Goal: Information Seeking & Learning: Learn about a topic

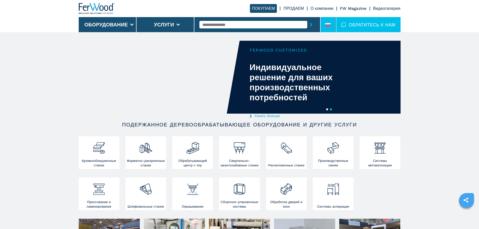
click at [328, 25] on icon at bounding box center [328, 25] width 6 height 4
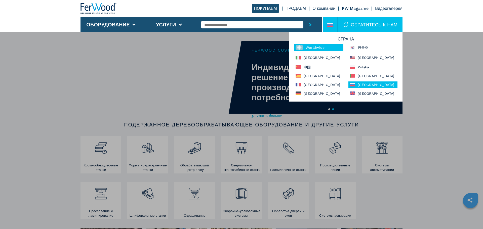
click at [309, 47] on div "Worldwide" at bounding box center [318, 48] width 49 height 8
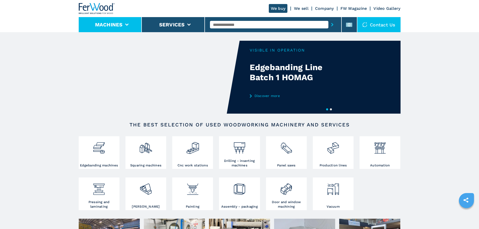
click at [129, 27] on li "Machines" at bounding box center [110, 24] width 63 height 15
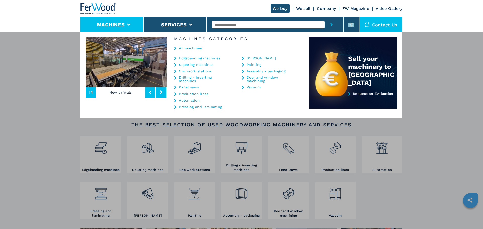
click at [129, 27] on li "Machines" at bounding box center [111, 24] width 63 height 15
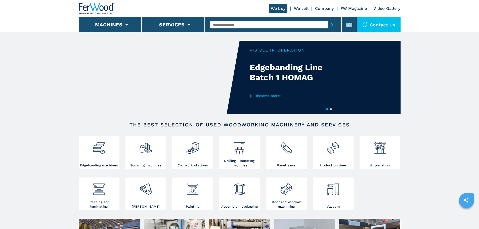
click at [219, 24] on input "text" at bounding box center [269, 25] width 118 height 8
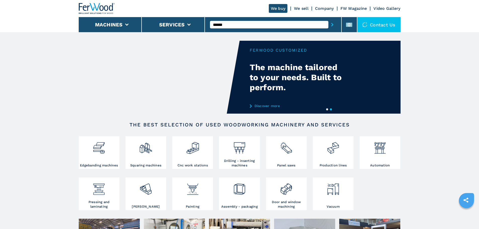
type input "******"
click at [328, 19] on button "submit-button" at bounding box center [332, 25] width 8 height 12
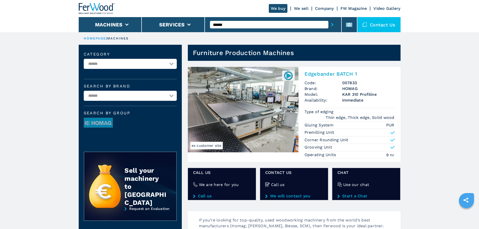
click at [248, 23] on input "******" at bounding box center [269, 25] width 118 height 8
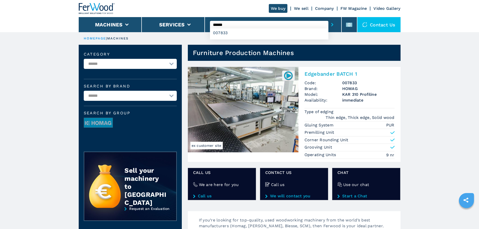
type input "******"
click at [328, 19] on button "submit-button" at bounding box center [332, 25] width 8 height 12
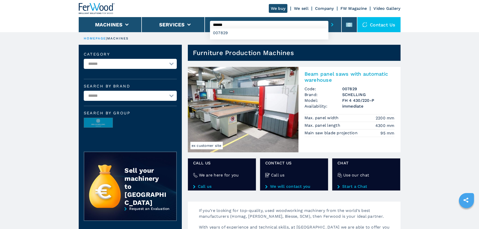
click at [340, 75] on h2 "Beam panel saws with automatic warehouse" at bounding box center [349, 77] width 90 height 12
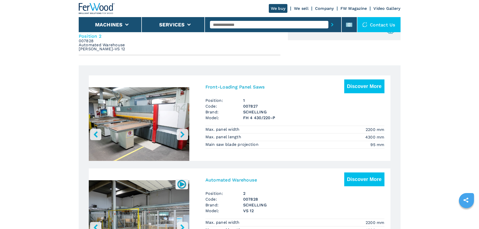
scroll to position [251, 0]
click at [245, 87] on h3 "Front-Loading Panel Saws" at bounding box center [235, 87] width 60 height 6
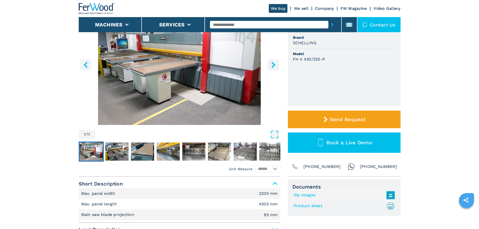
scroll to position [176, 0]
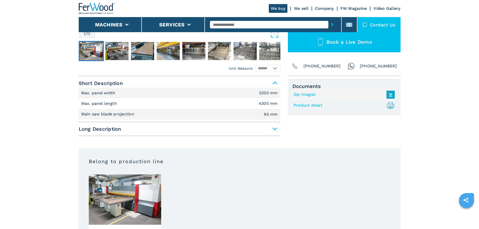
click at [274, 129] on span "Long Description" at bounding box center [180, 128] width 202 height 9
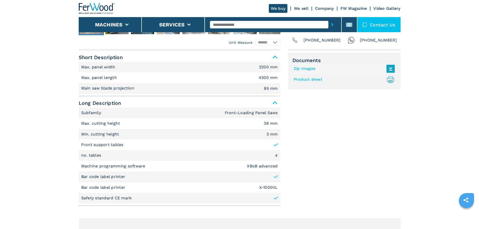
scroll to position [201, 0]
click at [305, 193] on div "Documents Zip Images Product sheet .prefix__st0{stroke-linecap:round;stroke-lin…" at bounding box center [344, 132] width 113 height 156
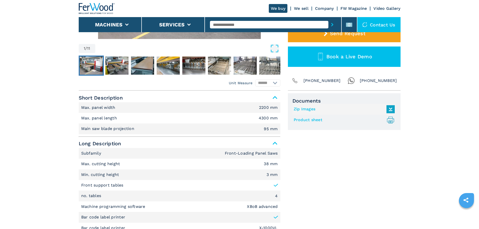
scroll to position [101, 0]
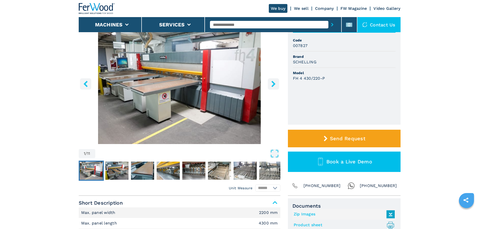
scroll to position [0, 0]
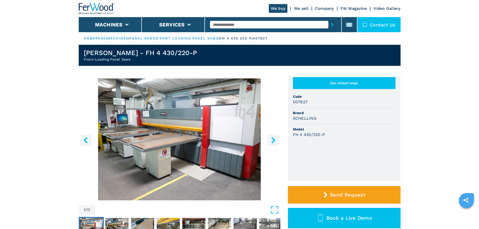
click at [306, 121] on h3 "SCHELLING" at bounding box center [305, 118] width 24 height 6
copy h3 "SCHELLING"
click at [308, 137] on h3 "FH 4 430/220-P" at bounding box center [309, 135] width 32 height 6
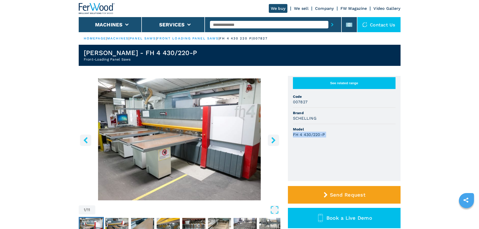
click at [308, 137] on h3 "FH 4 430/220-P" at bounding box center [309, 135] width 32 height 6
copy div "FH 4 430/220-P"
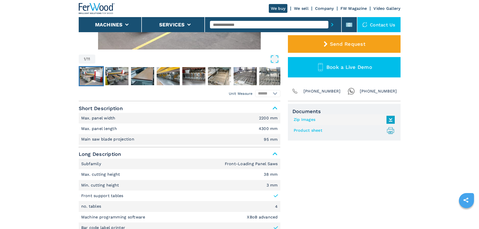
scroll to position [176, 0]
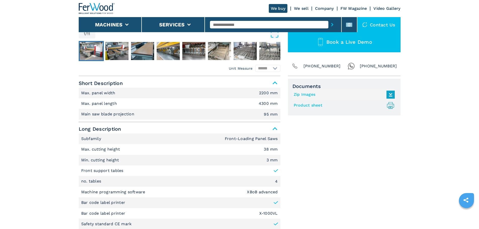
click at [264, 93] on em "2200 mm" at bounding box center [268, 93] width 19 height 4
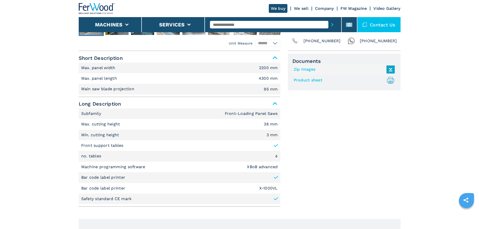
click at [103, 90] on p "Main saw blade projection" at bounding box center [108, 89] width 55 height 6
copy p "Main saw blade projection"
drag, startPoint x: 100, startPoint y: 114, endPoint x: 75, endPoint y: 115, distance: 24.6
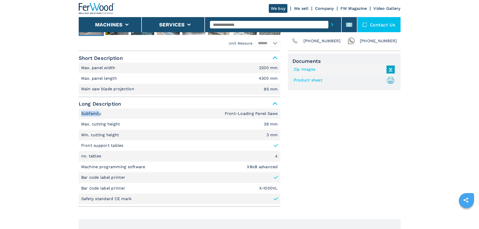
drag, startPoint x: 134, startPoint y: 124, endPoint x: 73, endPoint y: 125, distance: 60.6
click at [86, 123] on p "Max. cutting height" at bounding box center [101, 124] width 40 height 6
drag, startPoint x: 80, startPoint y: 123, endPoint x: 140, endPoint y: 207, distance: 103.3
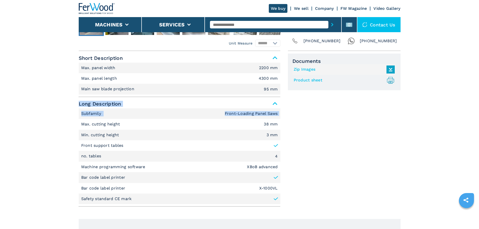
click at [140, 207] on div "Short Description Max. panel width 2200 mm Max. panel length 4300 mm Main saw b…" at bounding box center [180, 132] width 202 height 156
click at [324, 163] on div "Documents Zip Images Product sheet .prefix__st0{stroke-linecap:round;stroke-lin…" at bounding box center [344, 132] width 113 height 156
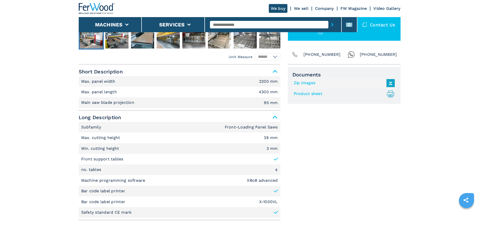
scroll to position [203, 0]
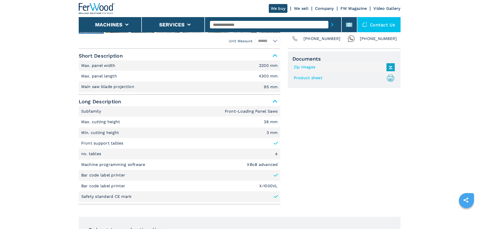
click at [309, 79] on link "Product sheet .prefix__st0{stroke-linecap:round;stroke-linejoin:round}.prefix__…" at bounding box center [343, 78] width 99 height 8
drag, startPoint x: 132, startPoint y: 88, endPoint x: 69, endPoint y: 89, distance: 63.1
click at [108, 87] on p "Main saw blade projection" at bounding box center [108, 87] width 55 height 6
drag, startPoint x: 81, startPoint y: 87, endPoint x: 134, endPoint y: 88, distance: 53.3
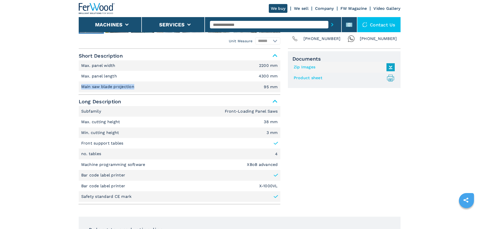
click at [134, 88] on p "Main saw blade projection" at bounding box center [108, 87] width 55 height 6
copy p "Main saw blade projection"
click at [97, 120] on p "Max. cutting height" at bounding box center [101, 122] width 40 height 6
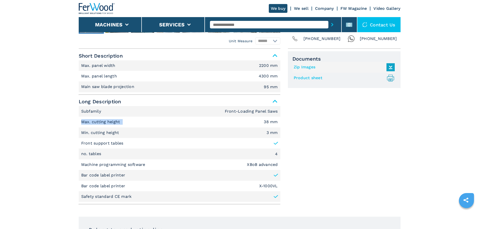
click at [97, 120] on p "Max. cutting height" at bounding box center [101, 122] width 40 height 6
drag, startPoint x: 120, startPoint y: 122, endPoint x: 81, endPoint y: 120, distance: 39.0
click at [81, 120] on li "Max. cutting height 38 mm" at bounding box center [180, 122] width 202 height 11
copy p "Max. cutting height"
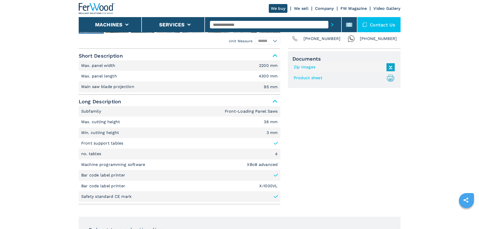
click at [110, 132] on p "Min. cutting height" at bounding box center [100, 133] width 39 height 6
copy p "Min. cutting height"
click at [110, 142] on p "Front support tables" at bounding box center [102, 143] width 42 height 6
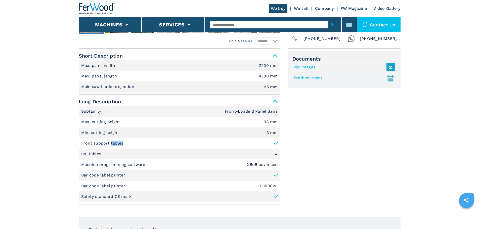
click at [110, 142] on p "Front support tables" at bounding box center [102, 143] width 42 height 6
copy li "Front support tables"
click at [95, 152] on p "no. tables" at bounding box center [91, 154] width 21 height 6
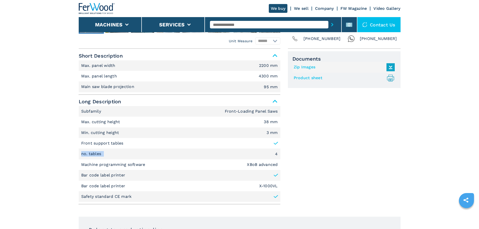
click at [95, 152] on p "no. tables" at bounding box center [91, 154] width 21 height 6
copy p "no. tables"
click at [101, 162] on p "Machine programming software" at bounding box center [113, 165] width 65 height 6
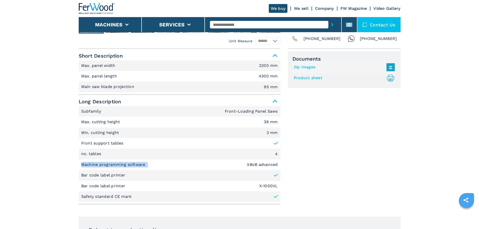
copy p "Machine programming software"
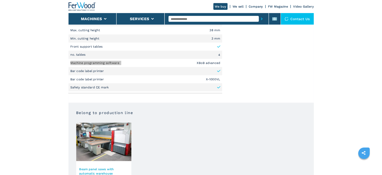
scroll to position [251, 0]
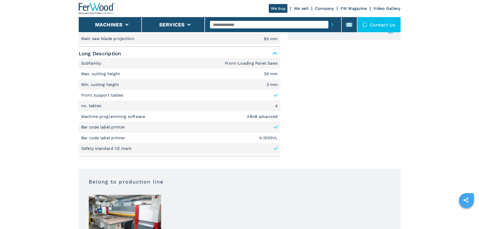
click at [114, 148] on p "Safety standard CE mark" at bounding box center [106, 149] width 51 height 6
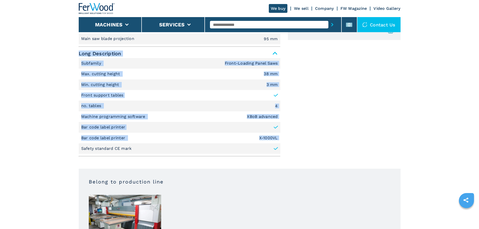
click at [114, 148] on p "Safety standard CE mark" at bounding box center [106, 149] width 51 height 6
copy div "Long Description Subfamily Front-Loading Panel Saws Max. cutting height 38 mm M…"
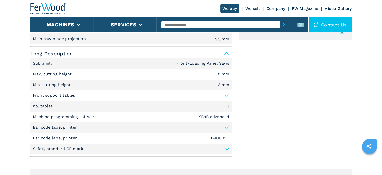
click at [197, 116] on li "Machine programming software XBoB advanced" at bounding box center [131, 116] width 202 height 11
drag, startPoint x: 197, startPoint y: 116, endPoint x: 227, endPoint y: 116, distance: 29.9
click at [227, 116] on li "Machine programming software XBoB advanced" at bounding box center [131, 116] width 202 height 11
drag, startPoint x: 222, startPoint y: 133, endPoint x: 221, endPoint y: 137, distance: 4.4
click at [222, 133] on li "Bar code label printer X-1000VL" at bounding box center [131, 138] width 202 height 11
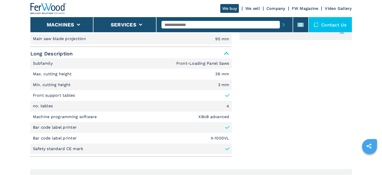
click at [220, 140] on li "Bar code label printer X-1000VL" at bounding box center [131, 138] width 202 height 11
click at [220, 136] on em "X-1000VL" at bounding box center [220, 138] width 19 height 4
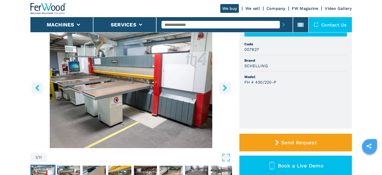
scroll to position [75, 0]
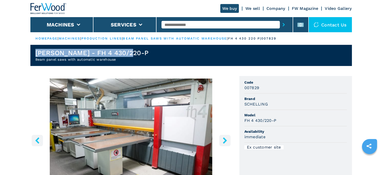
drag, startPoint x: 135, startPoint y: 51, endPoint x: 34, endPoint y: 49, distance: 100.8
click at [34, 49] on header "[PERSON_NAME] - FH 4 430/220-P Beam panel saws with automatic warehouse" at bounding box center [191, 55] width 322 height 21
click at [68, 54] on h1 "[PERSON_NAME] - FH 4 430/220-P" at bounding box center [91, 53] width 113 height 8
drag, startPoint x: 72, startPoint y: 54, endPoint x: 37, endPoint y: 51, distance: 34.8
click at [37, 51] on h1 "[PERSON_NAME] - FH 4 430/220-P" at bounding box center [91, 53] width 113 height 8
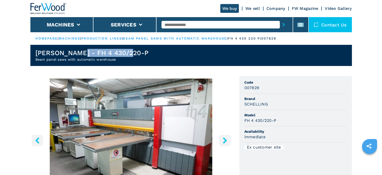
drag, startPoint x: 81, startPoint y: 54, endPoint x: 143, endPoint y: 51, distance: 62.2
click at [143, 51] on header "[PERSON_NAME] - FH 4 430/220-P Beam panel saws with automatic warehouse" at bounding box center [191, 55] width 322 height 21
click at [59, 60] on h2 "Beam panel saws with automatic warehouse" at bounding box center [91, 59] width 113 height 5
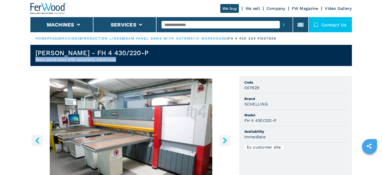
click at [59, 60] on h2 "Beam panel saws with automatic warehouse" at bounding box center [91, 59] width 113 height 5
click at [145, 57] on header "[PERSON_NAME] - FH 4 430/220-P Beam panel saws with automatic warehouse" at bounding box center [191, 55] width 322 height 21
click at [202, 24] on input "text" at bounding box center [221, 25] width 118 height 8
type input "******"
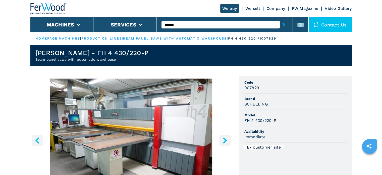
click at [280, 19] on button "submit-button" at bounding box center [284, 25] width 8 height 12
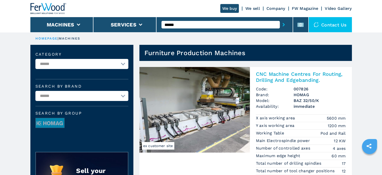
scroll to position [25, 0]
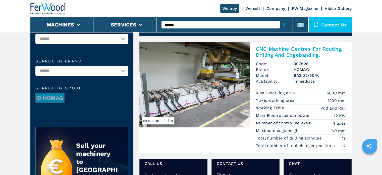
click at [272, 52] on h2 "CNC Machine Centres For Routing, Drilling And Edgebanding." at bounding box center [301, 52] width 90 height 12
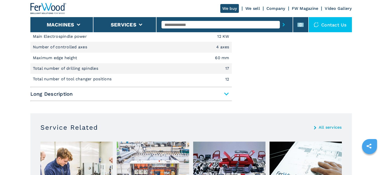
scroll to position [276, 0]
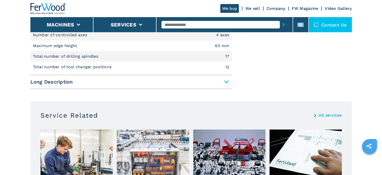
click at [228, 80] on span "Long Description" at bounding box center [131, 81] width 202 height 9
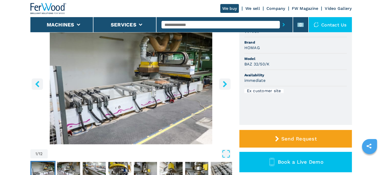
scroll to position [0, 0]
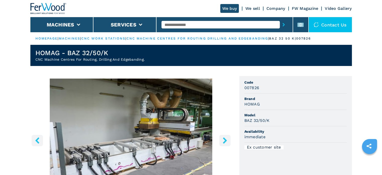
click at [254, 104] on h3 "HOMAG" at bounding box center [253, 104] width 16 height 6
drag, startPoint x: 69, startPoint y: 53, endPoint x: 123, endPoint y: 49, distance: 54.2
click at [123, 49] on h1 "HOMAG - BAZ 32/50/K" at bounding box center [90, 53] width 110 height 8
drag, startPoint x: 33, startPoint y: 59, endPoint x: 172, endPoint y: 57, distance: 138.5
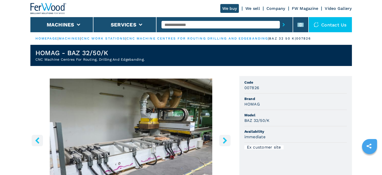
click at [172, 57] on header "HOMAG - BAZ 32/50/K CNC Machine Centres For Routing, Drilling And Edgebanding." at bounding box center [191, 55] width 322 height 21
drag, startPoint x: 146, startPoint y: 59, endPoint x: 36, endPoint y: 60, distance: 110.1
click at [36, 60] on header "HOMAG - BAZ 32/50/K CNC Machine Centres For Routing, Drilling And Edgebanding." at bounding box center [191, 55] width 322 height 21
drag, startPoint x: 146, startPoint y: 59, endPoint x: 36, endPoint y: 63, distance: 109.7
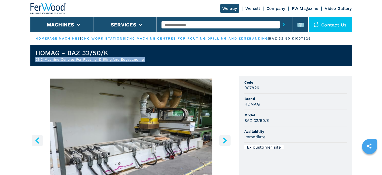
click at [36, 63] on header "HOMAG - BAZ 32/50/K CNC Machine Centres For Routing, Drilling And Edgebanding." at bounding box center [191, 55] width 322 height 21
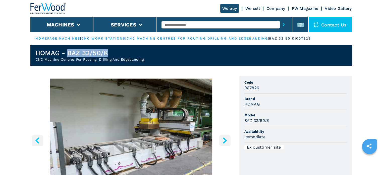
drag, startPoint x: 67, startPoint y: 52, endPoint x: 137, endPoint y: 53, distance: 70.4
click at [137, 53] on h1 "HOMAG - BAZ 32/50/K" at bounding box center [90, 53] width 110 height 8
drag, startPoint x: 83, startPoint y: 63, endPoint x: 88, endPoint y: 58, distance: 6.8
click at [83, 63] on header "HOMAG - BAZ 32/50/K CNC Machine Centres For Routing, Drilling And Edgebanding." at bounding box center [191, 55] width 322 height 21
drag, startPoint x: 58, startPoint y: 54, endPoint x: 26, endPoint y: 53, distance: 31.4
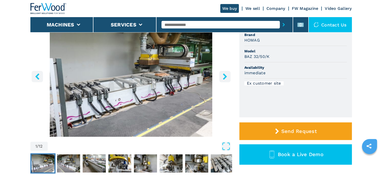
scroll to position [50, 0]
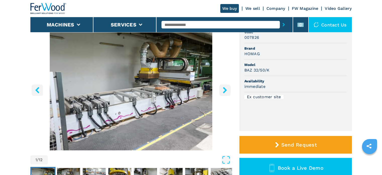
click at [209, 26] on input "text" at bounding box center [221, 25] width 118 height 8
type input "******"
click at [280, 19] on button "submit-button" at bounding box center [284, 25] width 8 height 12
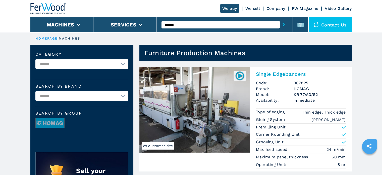
click at [262, 72] on h2 "Single Edgebanders" at bounding box center [301, 74] width 90 height 6
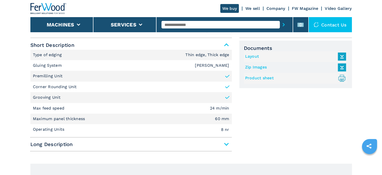
scroll to position [226, 0]
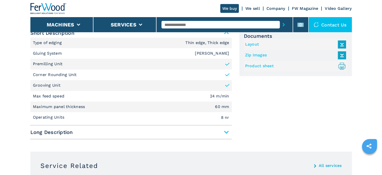
click at [227, 132] on span "Long Description" at bounding box center [131, 131] width 202 height 9
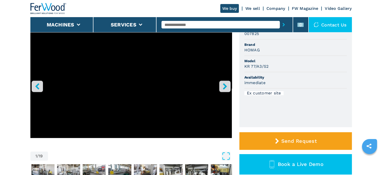
scroll to position [0, 0]
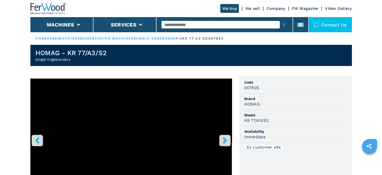
click at [253, 104] on h3 "HOMAG" at bounding box center [253, 104] width 16 height 6
drag, startPoint x: 245, startPoint y: 119, endPoint x: 290, endPoint y: 118, distance: 44.7
click at [290, 118] on div "KR 77/A3/S2" at bounding box center [296, 120] width 103 height 6
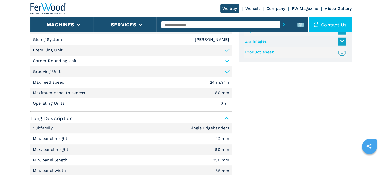
scroll to position [251, 0]
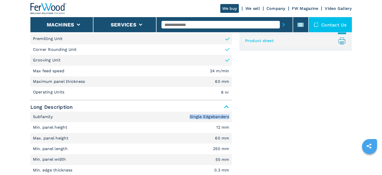
drag, startPoint x: 185, startPoint y: 114, endPoint x: 232, endPoint y: 114, distance: 47.0
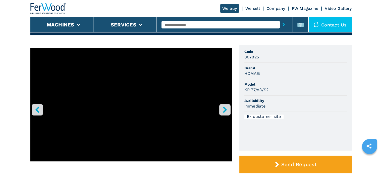
scroll to position [25, 0]
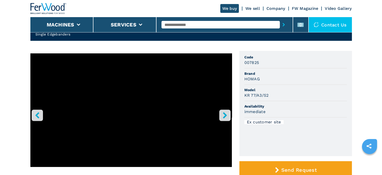
click at [258, 78] on h3 "HOMAG" at bounding box center [253, 79] width 16 height 6
click at [256, 80] on h3 "HOMAG" at bounding box center [253, 79] width 16 height 6
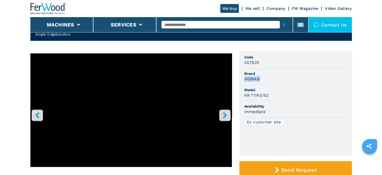
click at [256, 80] on h3 "HOMAG" at bounding box center [253, 79] width 16 height 6
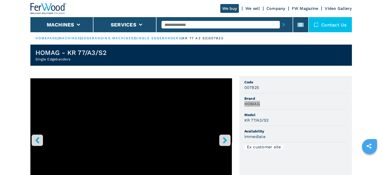
scroll to position [0, 0]
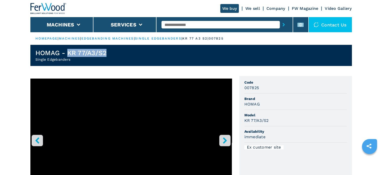
drag, startPoint x: 69, startPoint y: 52, endPoint x: 106, endPoint y: 49, distance: 37.9
click at [106, 49] on h1 "HOMAG - KR 77/A3/S2" at bounding box center [70, 53] width 71 height 8
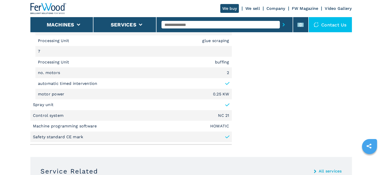
scroll to position [955, 0]
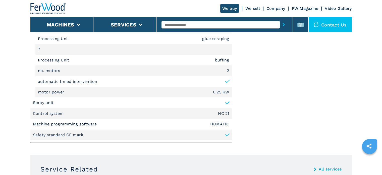
click at [228, 123] on em "HOMATIC" at bounding box center [219, 124] width 19 height 4
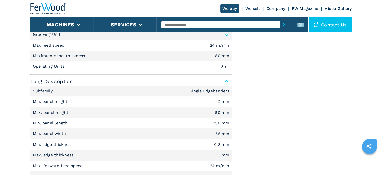
scroll to position [276, 0]
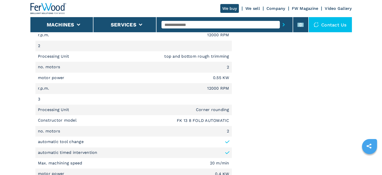
scroll to position [704, 0]
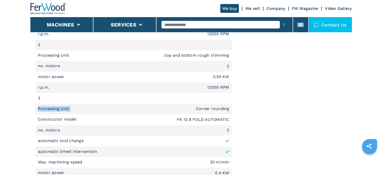
drag, startPoint x: 78, startPoint y: 108, endPoint x: 0, endPoint y: 108, distance: 77.7
click at [0, 108] on main "HOMEPAGE | machines | edgebanding machines | single edgebanders | kr 77 a3 s2 |…" at bounding box center [191, 53] width 382 height 1515
drag, startPoint x: 110, startPoint y: 115, endPoint x: 55, endPoint y: 108, distance: 55.2
click at [109, 115] on li "Constructor model FK 13 8 FOLD AUTOMATIC" at bounding box center [133, 119] width 197 height 11
drag, startPoint x: 196, startPoint y: 109, endPoint x: 231, endPoint y: 109, distance: 35.2
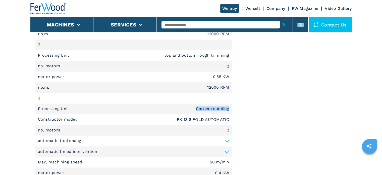
click at [231, 109] on li "Processing Unit Corner rounding" at bounding box center [133, 108] width 197 height 11
drag, startPoint x: 230, startPoint y: 109, endPoint x: 222, endPoint y: 109, distance: 8.6
click at [222, 109] on li "Processing Unit Corner rounding" at bounding box center [133, 108] width 197 height 11
drag, startPoint x: 176, startPoint y: 121, endPoint x: 233, endPoint y: 116, distance: 57.5
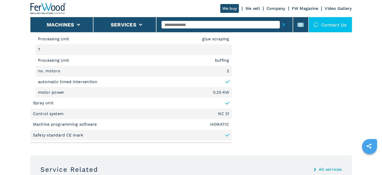
scroll to position [955, 0]
drag, startPoint x: 34, startPoint y: 123, endPoint x: 95, endPoint y: 124, distance: 61.6
click at [95, 124] on p "Machine programming software" at bounding box center [65, 124] width 65 height 6
drag, startPoint x: 211, startPoint y: 124, endPoint x: 239, endPoint y: 124, distance: 28.1
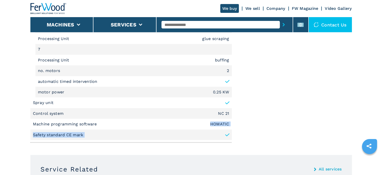
click at [225, 125] on em "HOMATIC" at bounding box center [219, 124] width 19 height 4
drag, startPoint x: 230, startPoint y: 123, endPoint x: 211, endPoint y: 126, distance: 18.9
click at [211, 126] on li "Machine programming software HOMATIC" at bounding box center [131, 123] width 202 height 11
click at [229, 127] on li "Machine programming software HOMATIC" at bounding box center [131, 123] width 202 height 11
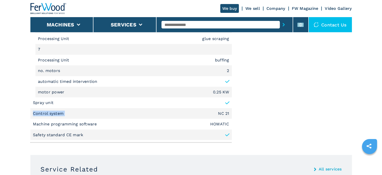
drag, startPoint x: 32, startPoint y: 113, endPoint x: 72, endPoint y: 112, distance: 40.0
click at [72, 112] on li "Control system NC 21" at bounding box center [131, 113] width 202 height 11
drag, startPoint x: 217, startPoint y: 113, endPoint x: 234, endPoint y: 112, distance: 17.6
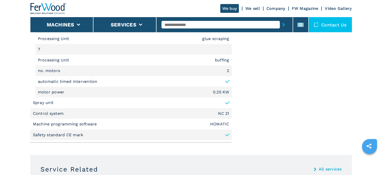
drag, startPoint x: 231, startPoint y: 19, endPoint x: 229, endPoint y: 22, distance: 4.0
click at [229, 22] on div at bounding box center [225, 25] width 126 height 12
click at [228, 24] on input "text" at bounding box center [221, 25] width 118 height 8
type input "******"
click at [280, 19] on button "submit-button" at bounding box center [284, 25] width 8 height 12
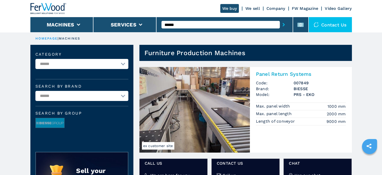
click at [193, 25] on input "******" at bounding box center [221, 25] width 118 height 8
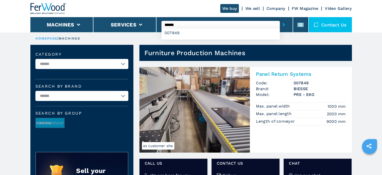
click at [280, 19] on button "submit-button" at bounding box center [284, 25] width 8 height 12
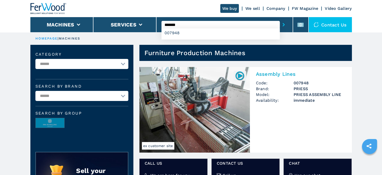
type input "******"
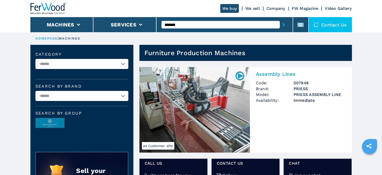
click at [185, 105] on img at bounding box center [194, 109] width 111 height 85
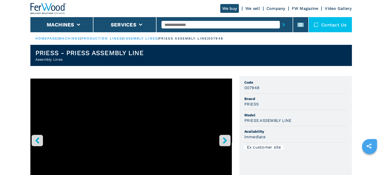
scroll to position [50, 0]
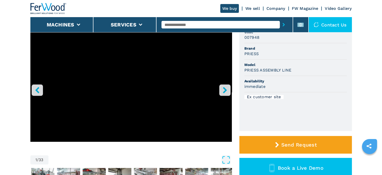
click at [223, 90] on icon "right-button" at bounding box center [225, 90] width 6 height 6
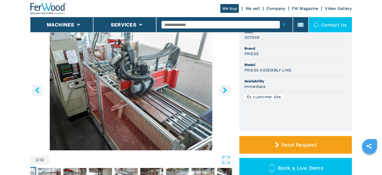
click at [40, 86] on button "left-button" at bounding box center [37, 89] width 11 height 11
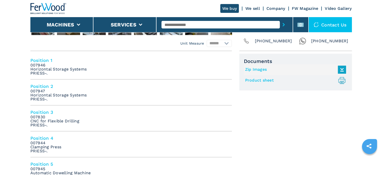
scroll to position [201, 0]
click at [49, 59] on h4 "Position 1" at bounding box center [131, 60] width 202 height 6
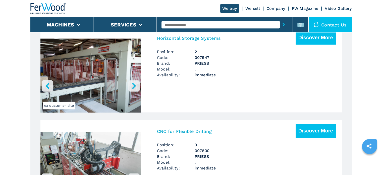
scroll to position [365, 0]
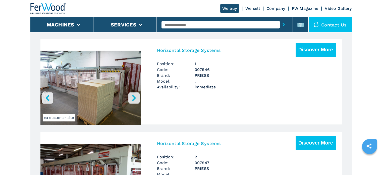
click at [201, 91] on div "Horizontal Storage Systems Discover More Position: 1 Code: 007946 Brand: [PERSO…" at bounding box center [246, 68] width 191 height 59
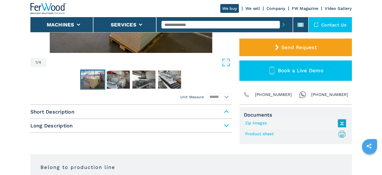
scroll to position [151, 0]
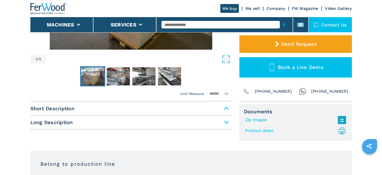
click at [223, 109] on span "Short Description" at bounding box center [131, 108] width 202 height 9
click at [228, 108] on span "Short Description" at bounding box center [131, 108] width 202 height 9
click at [227, 120] on span "Long Description" at bounding box center [131, 122] width 202 height 9
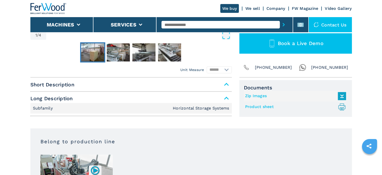
scroll to position [201, 0]
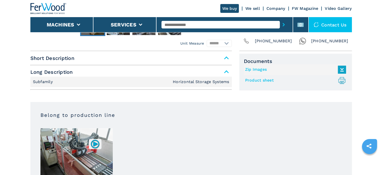
click at [222, 56] on span "Short Description" at bounding box center [131, 58] width 202 height 9
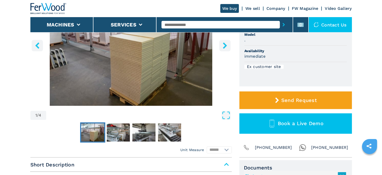
scroll to position [0, 0]
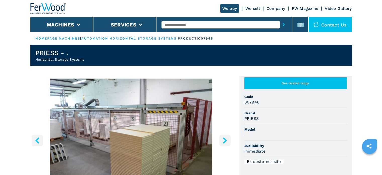
drag, startPoint x: 169, startPoint y: 81, endPoint x: 173, endPoint y: 82, distance: 3.8
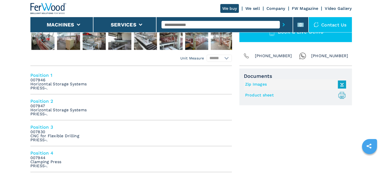
scroll to position [201, 0]
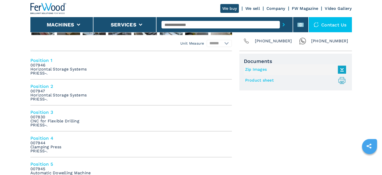
click at [51, 58] on h4 "Position 1" at bounding box center [131, 60] width 202 height 6
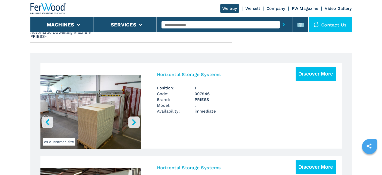
scroll to position [365, 0]
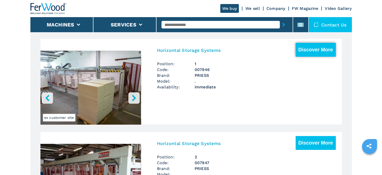
click at [311, 43] on button "Discover More" at bounding box center [316, 50] width 40 height 14
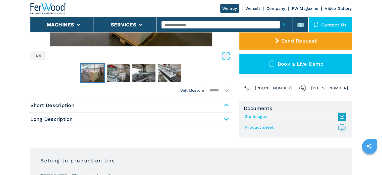
scroll to position [176, 0]
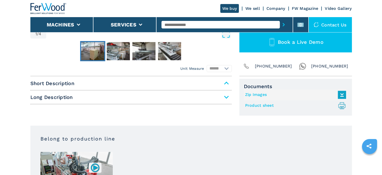
click at [225, 95] on span "Long Description" at bounding box center [131, 96] width 202 height 9
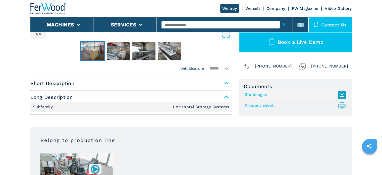
click at [216, 83] on span "Short Description" at bounding box center [131, 83] width 202 height 9
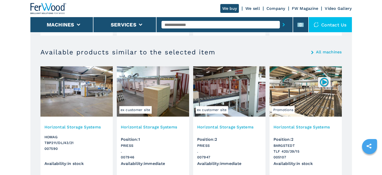
scroll to position [653, 0]
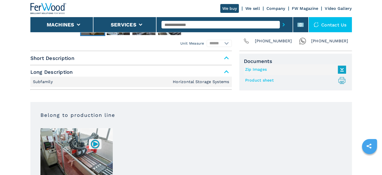
scroll to position [75, 0]
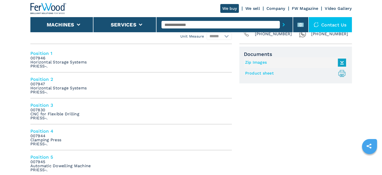
scroll to position [201, 0]
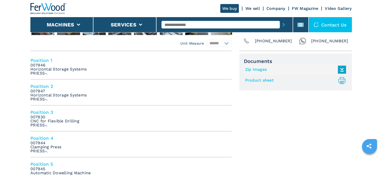
click at [142, 91] on li "Position 2 007947 Horizontal Storage Systems [PERSON_NAME]-." at bounding box center [131, 92] width 202 height 26
click at [51, 85] on h4 "Position 2" at bounding box center [131, 86] width 202 height 6
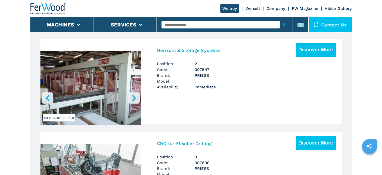
scroll to position [458, 0]
click at [299, 51] on button "Discover More" at bounding box center [316, 50] width 40 height 14
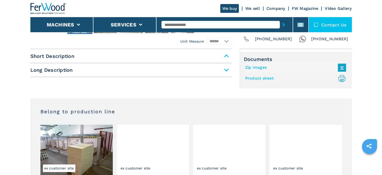
scroll to position [201, 0]
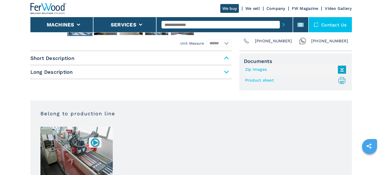
click at [226, 72] on span "Long Description" at bounding box center [131, 71] width 202 height 9
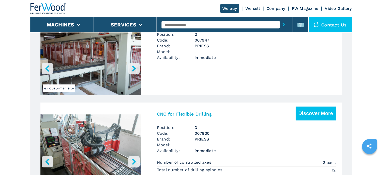
scroll to position [545, 0]
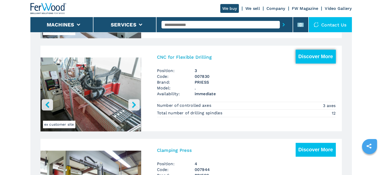
click at [307, 53] on button "Discover More" at bounding box center [316, 57] width 40 height 14
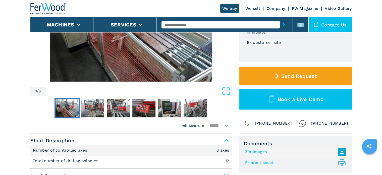
scroll to position [201, 0]
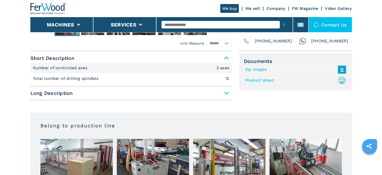
click at [226, 91] on span "Long Description" at bounding box center [131, 92] width 202 height 9
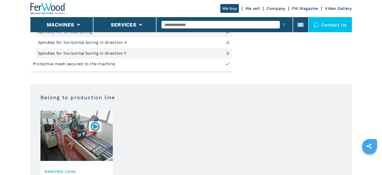
scroll to position [226, 0]
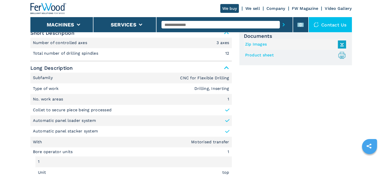
drag, startPoint x: 248, startPoint y: 115, endPoint x: 251, endPoint y: 117, distance: 3.6
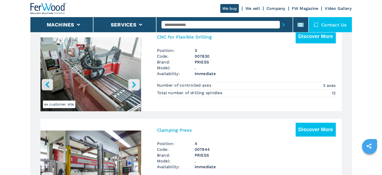
scroll to position [578, 0]
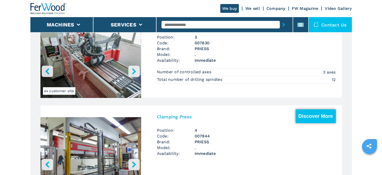
click at [298, 110] on button "Discover More" at bounding box center [316, 116] width 40 height 14
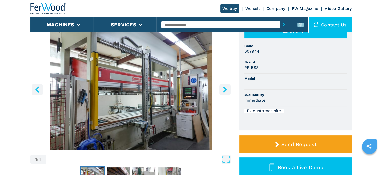
scroll to position [151, 0]
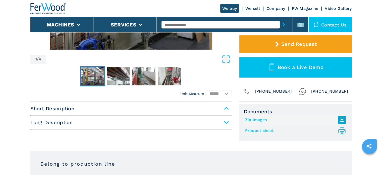
click at [224, 119] on span "Long Description" at bounding box center [131, 122] width 202 height 9
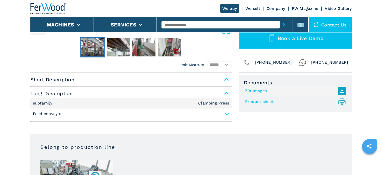
scroll to position [176, 0]
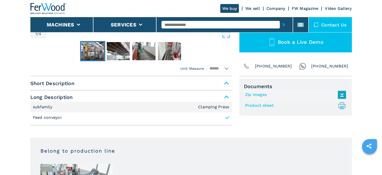
drag, startPoint x: 167, startPoint y: 157, endPoint x: 169, endPoint y: 159, distance: 3.4
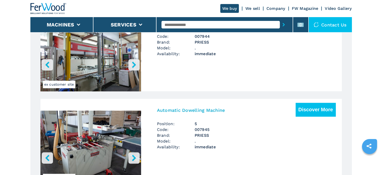
scroll to position [709, 0]
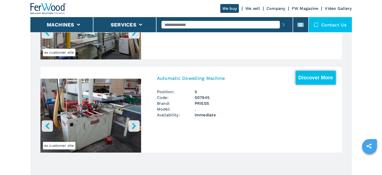
click at [318, 80] on button "Discover More" at bounding box center [316, 78] width 40 height 14
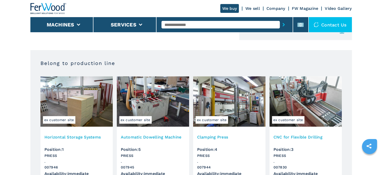
scroll to position [176, 0]
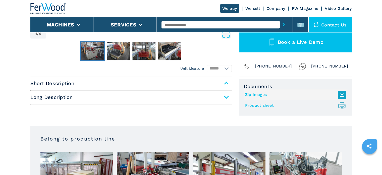
click at [215, 97] on span "Long Description" at bounding box center [131, 96] width 202 height 9
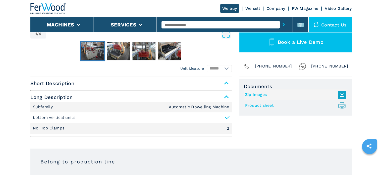
click at [268, 125] on div "Documents Zip Images Product sheet .prefix__st0{stroke-linecap:round;stroke-lin…" at bounding box center [295, 109] width 113 height 60
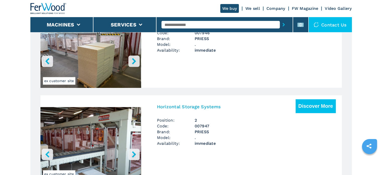
scroll to position [452, 0]
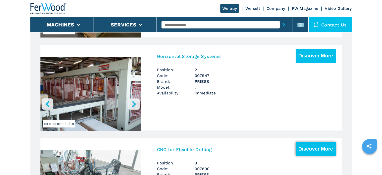
click at [304, 142] on button "Discover More" at bounding box center [316, 149] width 40 height 14
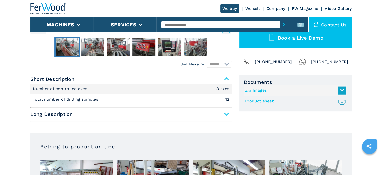
scroll to position [176, 0]
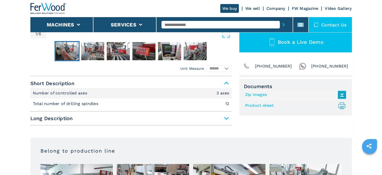
click at [224, 117] on span "Long Description" at bounding box center [131, 118] width 202 height 9
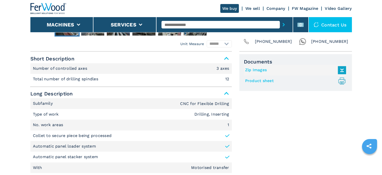
scroll to position [201, 0]
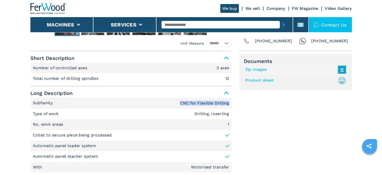
drag, startPoint x: 179, startPoint y: 103, endPoint x: 230, endPoint y: 102, distance: 50.8
click at [230, 102] on li "Subfamily CNC for Flexible Drilling" at bounding box center [131, 103] width 202 height 11
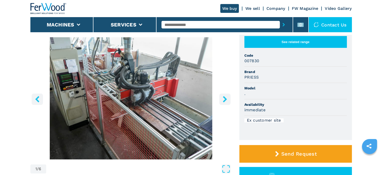
scroll to position [0, 0]
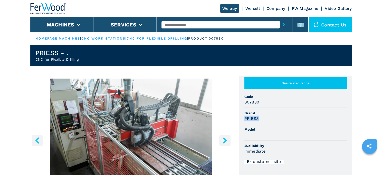
drag, startPoint x: 245, startPoint y: 119, endPoint x: 261, endPoint y: 116, distance: 15.8
click at [261, 116] on div "PRIESS" at bounding box center [296, 118] width 103 height 6
drag, startPoint x: 226, startPoint y: 110, endPoint x: 222, endPoint y: 108, distance: 4.5
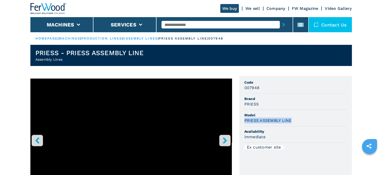
drag, startPoint x: 241, startPoint y: 120, endPoint x: 296, endPoint y: 119, distance: 54.8
click at [296, 119] on ul "Code 007948 Brand [PERSON_NAME] Model [PERSON_NAME] ASSEMBLY LINE Availability …" at bounding box center [295, 128] width 113 height 105
drag, startPoint x: 64, startPoint y: 58, endPoint x: 22, endPoint y: 59, distance: 42.2
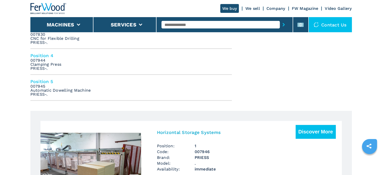
scroll to position [201, 0]
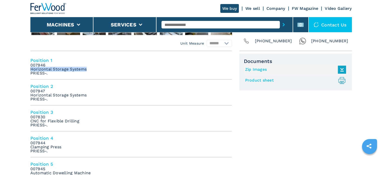
drag, startPoint x: 30, startPoint y: 68, endPoint x: 88, endPoint y: 69, distance: 58.3
click at [88, 69] on li "Position 1 007946 Horizontal Storage Systems [PERSON_NAME]-." at bounding box center [131, 67] width 202 height 26
click at [32, 147] on em "007944 Clamping Press [PERSON_NAME]-." at bounding box center [45, 147] width 31 height 12
drag, startPoint x: 31, startPoint y: 147, endPoint x: 63, endPoint y: 147, distance: 31.9
click at [63, 147] on li "Position 4 007944 Clamping Press [PERSON_NAME]-." at bounding box center [131, 144] width 202 height 26
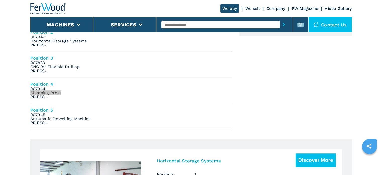
scroll to position [276, 0]
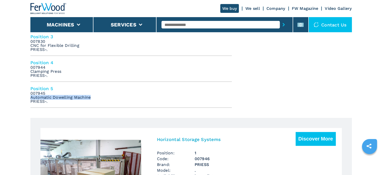
drag, startPoint x: 91, startPoint y: 97, endPoint x: 27, endPoint y: 98, distance: 63.6
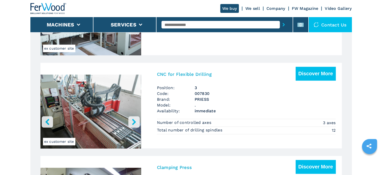
scroll to position [528, 0]
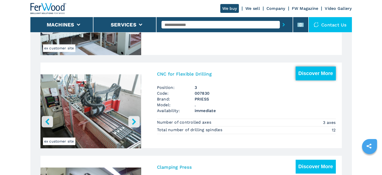
click at [326, 66] on button "Discover More" at bounding box center [316, 73] width 40 height 14
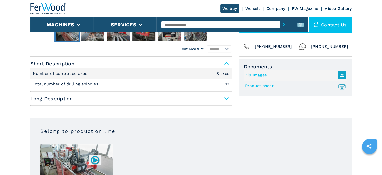
scroll to position [201, 0]
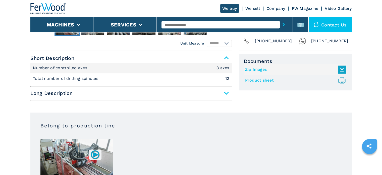
click at [223, 93] on span "Long Description" at bounding box center [131, 92] width 202 height 9
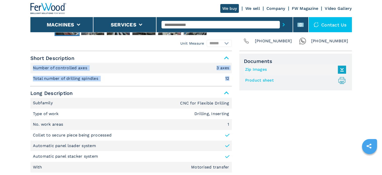
drag, startPoint x: 33, startPoint y: 68, endPoint x: 230, endPoint y: 75, distance: 197.2
click at [230, 75] on ul "Number of controlled axes 3 axes Total number of drilling spindles 12" at bounding box center [131, 73] width 202 height 21
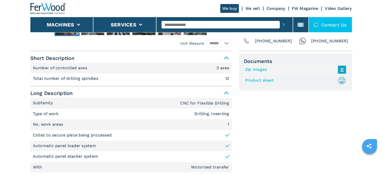
click at [174, 84] on div "Short Description Number of controlled axes 3 axes Total number of drilling spi…" at bounding box center [131, 151] width 202 height 195
drag, startPoint x: 63, startPoint y: 67, endPoint x: 229, endPoint y: 68, distance: 166.6
click at [229, 68] on li "Number of controlled axes 3 axes" at bounding box center [131, 68] width 202 height 11
drag, startPoint x: 33, startPoint y: 77, endPoint x: 98, endPoint y: 80, distance: 64.7
click at [98, 80] on p "Total number of drilling spindles" at bounding box center [66, 79] width 67 height 6
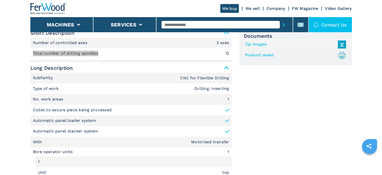
scroll to position [226, 0]
click at [208, 25] on input "text" at bounding box center [221, 25] width 118 height 8
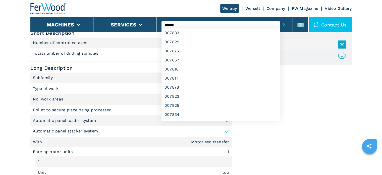
type input "******"
click at [280, 19] on button "submit-button" at bounding box center [284, 25] width 8 height 12
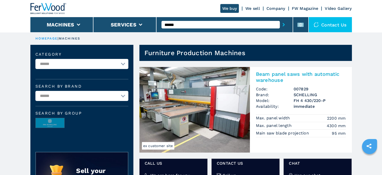
click at [281, 77] on h2 "Beam panel saws with automatic warehouse" at bounding box center [301, 77] width 90 height 12
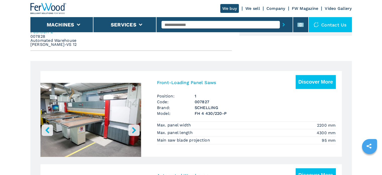
scroll to position [251, 0]
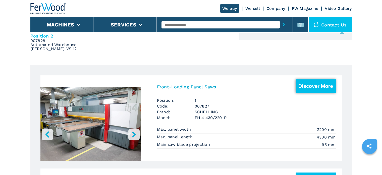
click at [315, 85] on button "Discover More" at bounding box center [316, 86] width 40 height 14
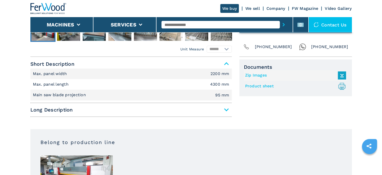
scroll to position [201, 0]
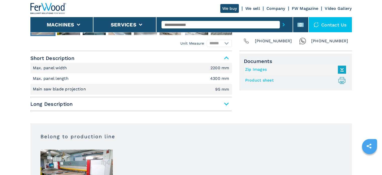
click at [231, 105] on span "Long Description" at bounding box center [131, 103] width 202 height 9
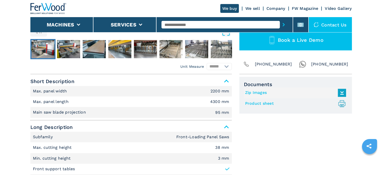
scroll to position [176, 0]
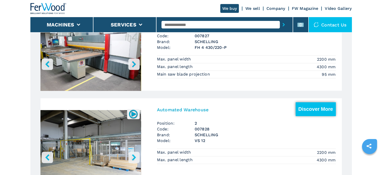
scroll to position [327, 0]
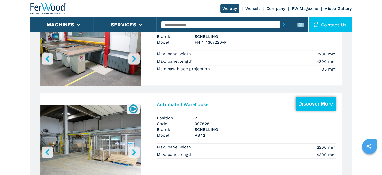
click at [323, 101] on button "Discover More" at bounding box center [316, 104] width 40 height 14
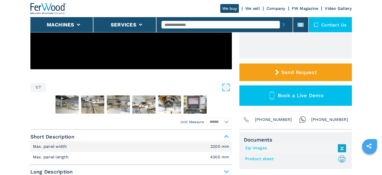
scroll to position [176, 0]
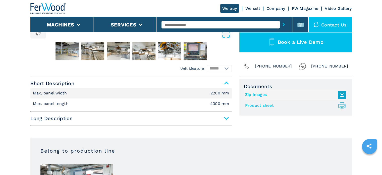
click at [212, 116] on span "Long Description" at bounding box center [131, 118] width 202 height 9
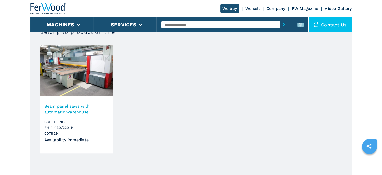
scroll to position [327, 0]
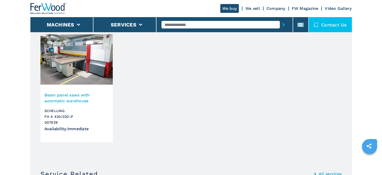
click at [61, 89] on div "Beam panel saws with automatic warehouse [PERSON_NAME] 4 430/220-P 007829 Avail…" at bounding box center [76, 114] width 72 height 56
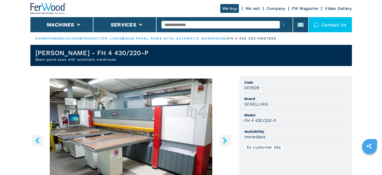
drag, startPoint x: 120, startPoint y: 100, endPoint x: 118, endPoint y: 96, distance: 4.2
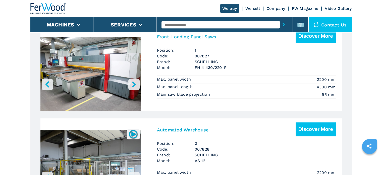
scroll to position [302, 0]
click at [125, 95] on img "Go to Slide 1" at bounding box center [90, 74] width 101 height 94
click at [324, 38] on button "Discover More" at bounding box center [316, 36] width 40 height 14
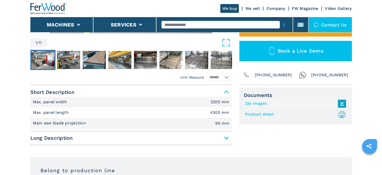
scroll to position [176, 0]
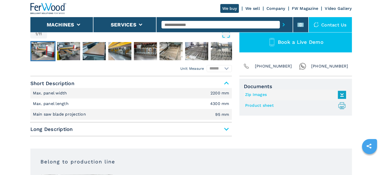
click at [137, 125] on span "Long Description" at bounding box center [131, 128] width 202 height 9
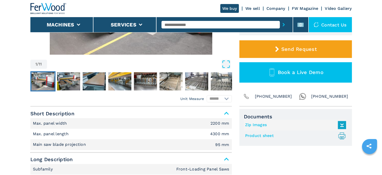
scroll to position [50, 0]
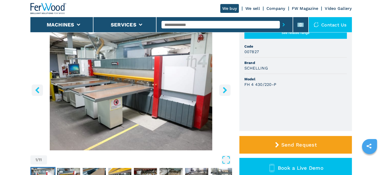
click at [222, 94] on button "right-button" at bounding box center [224, 89] width 11 height 11
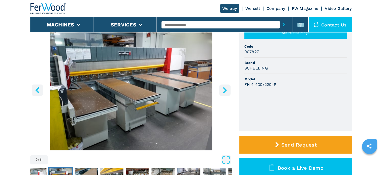
click at [223, 94] on button "right-button" at bounding box center [224, 89] width 11 height 11
click at [225, 95] on button "right-button" at bounding box center [224, 89] width 11 height 11
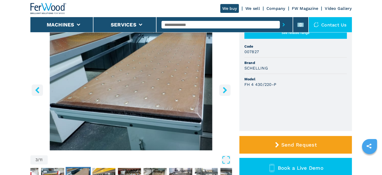
click at [225, 91] on icon "right-button" at bounding box center [225, 90] width 4 height 6
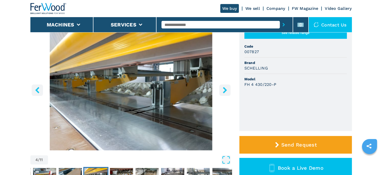
click at [225, 91] on icon "right-button" at bounding box center [225, 90] width 4 height 6
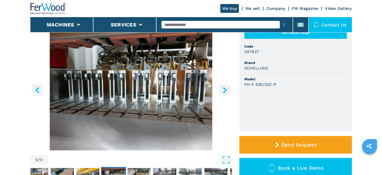
click at [225, 91] on icon "right-button" at bounding box center [225, 90] width 4 height 6
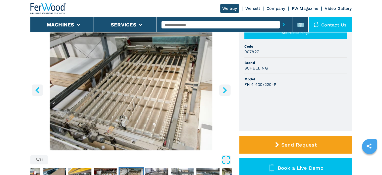
click at [229, 161] on icon "Open Fullscreen" at bounding box center [226, 159] width 9 height 9
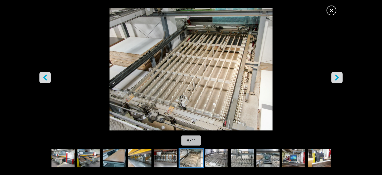
scroll to position [0, 0]
click at [337, 76] on icon "right-button" at bounding box center [337, 77] width 4 height 6
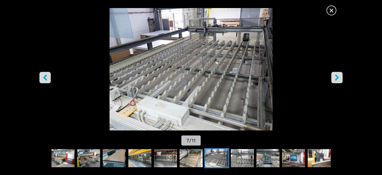
click at [45, 80] on icon "left-button" at bounding box center [45, 77] width 4 height 6
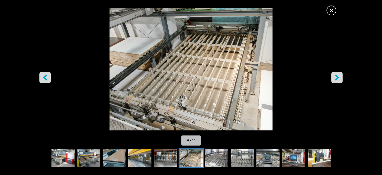
click at [342, 79] on button "right-button" at bounding box center [336, 77] width 11 height 11
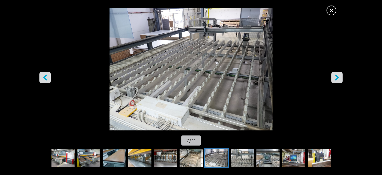
click at [341, 79] on button "right-button" at bounding box center [336, 77] width 11 height 11
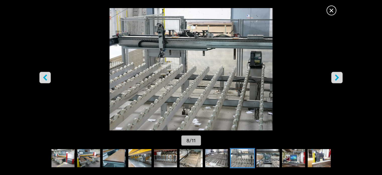
click at [341, 79] on button "right-button" at bounding box center [336, 77] width 11 height 11
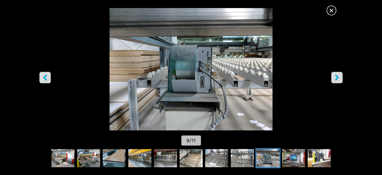
click at [341, 79] on button "right-button" at bounding box center [336, 77] width 11 height 11
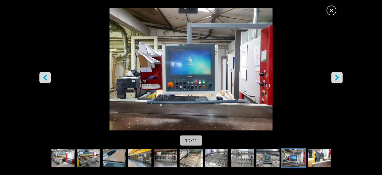
click at [335, 83] on img "Go to Slide 10" at bounding box center [191, 69] width 344 height 122
click at [335, 83] on button "right-button" at bounding box center [336, 77] width 11 height 11
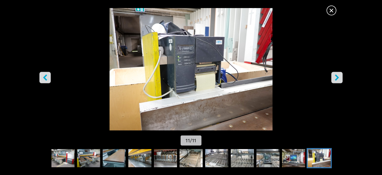
click at [41, 77] on button "left-button" at bounding box center [44, 77] width 11 height 11
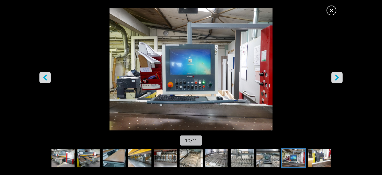
click at [41, 77] on button "left-button" at bounding box center [44, 77] width 11 height 11
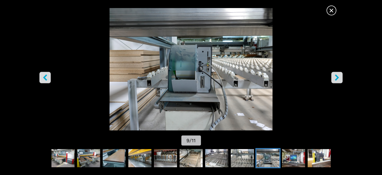
click at [41, 77] on button "left-button" at bounding box center [44, 77] width 11 height 11
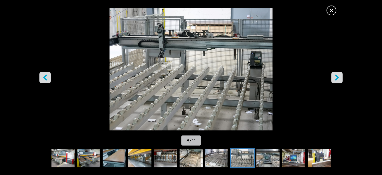
click at [331, 14] on span "×" at bounding box center [331, 9] width 9 height 9
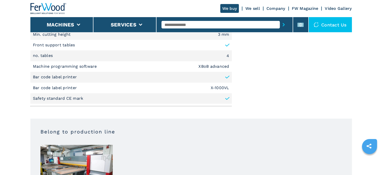
scroll to position [402, 0]
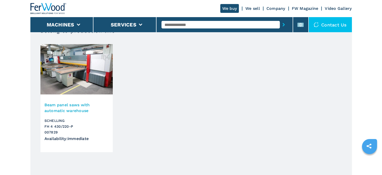
click at [98, 75] on img at bounding box center [76, 69] width 72 height 50
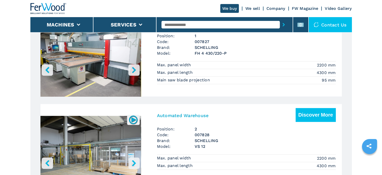
scroll to position [352, 0]
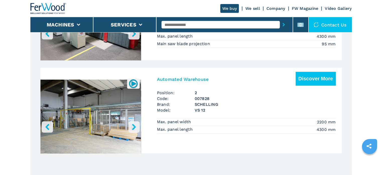
click at [68, 119] on img "Go to Slide 1" at bounding box center [90, 117] width 101 height 94
click at [309, 80] on button "Discover More" at bounding box center [316, 79] width 40 height 14
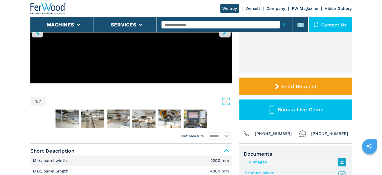
scroll to position [75, 0]
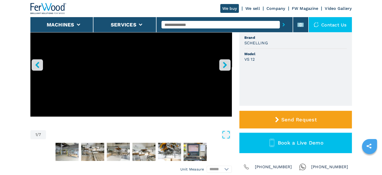
click at [228, 68] on button "right-button" at bounding box center [224, 64] width 11 height 11
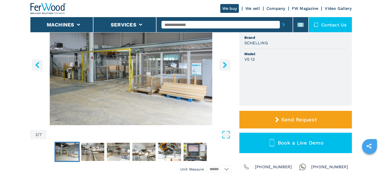
click at [228, 68] on button "right-button" at bounding box center [224, 64] width 11 height 11
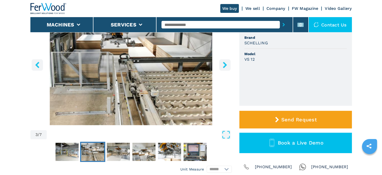
click at [228, 68] on button "right-button" at bounding box center [224, 64] width 11 height 11
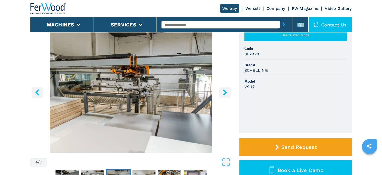
scroll to position [25, 0]
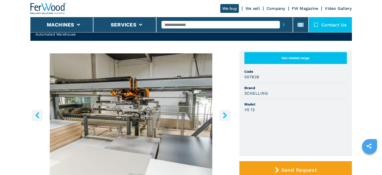
click at [223, 117] on icon "right-button" at bounding box center [225, 115] width 4 height 6
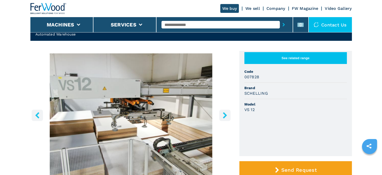
click at [224, 117] on icon "right-button" at bounding box center [225, 115] width 4 height 6
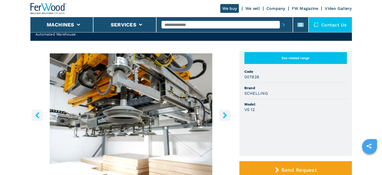
click at [224, 117] on icon "right-button" at bounding box center [225, 115] width 4 height 6
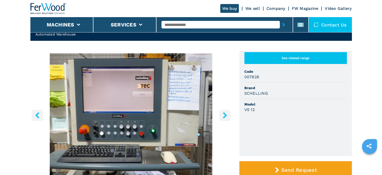
click at [224, 117] on icon "right-button" at bounding box center [225, 115] width 4 height 6
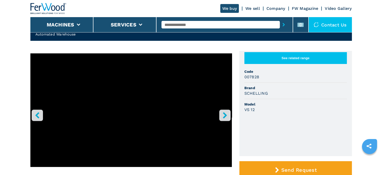
click at [224, 117] on icon "right-button" at bounding box center [225, 115] width 4 height 6
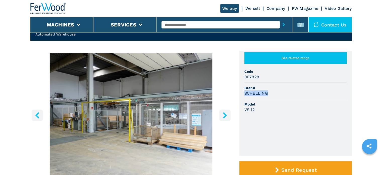
drag, startPoint x: 244, startPoint y: 92, endPoint x: 286, endPoint y: 93, distance: 42.0
click at [286, 93] on ul "See related range Code 007828 Brand [PERSON_NAME] Model VS 12" at bounding box center [295, 103] width 113 height 105
